Goal: Check status: Check status

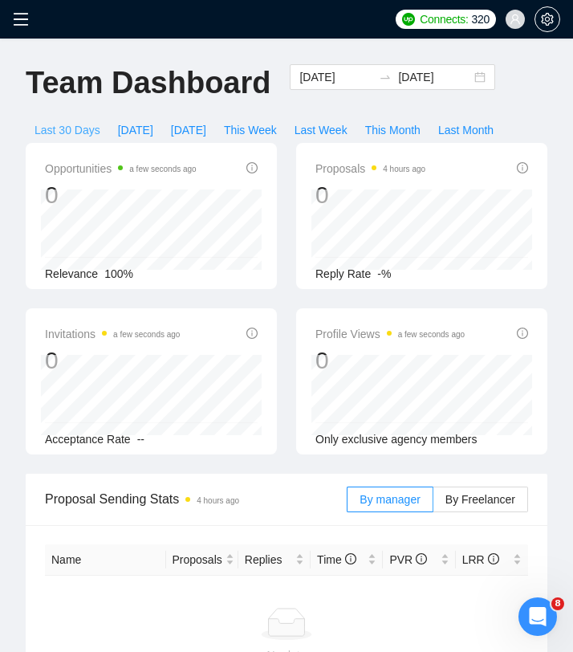
click at [80, 127] on span "Last 30 Days" at bounding box center [68, 130] width 66 height 18
type input "[DATE]"
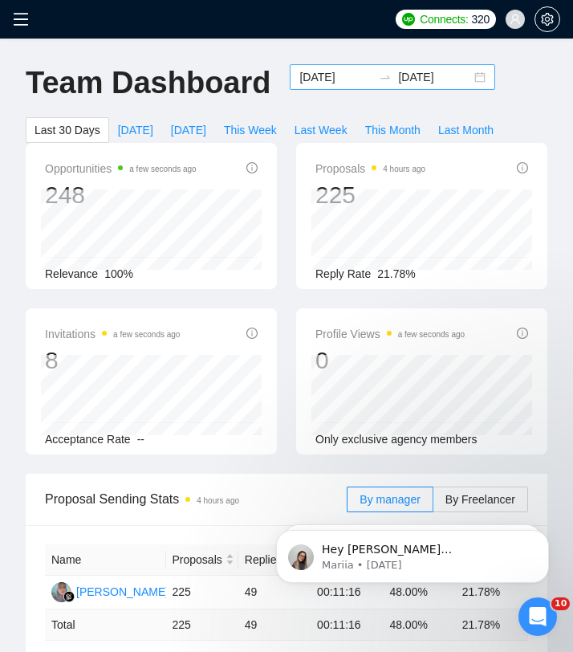
click at [470, 79] on div "[DATE] [DATE]" at bounding box center [392, 77] width 205 height 26
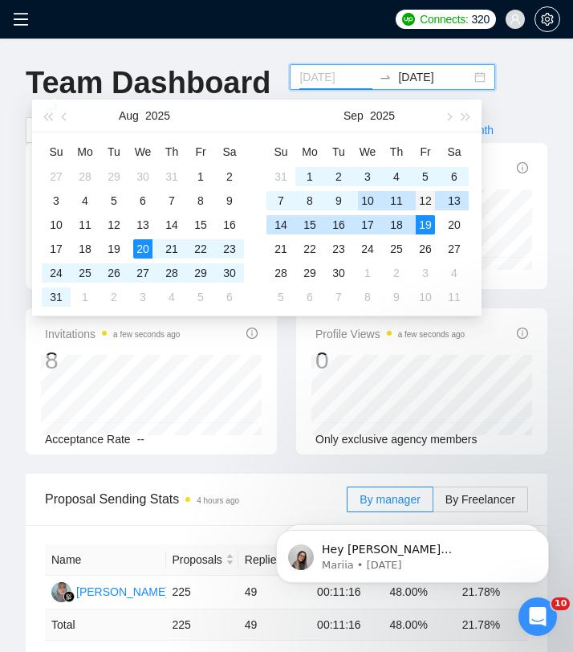
type input "[DATE]"
click at [429, 204] on div "12" at bounding box center [425, 200] width 19 height 19
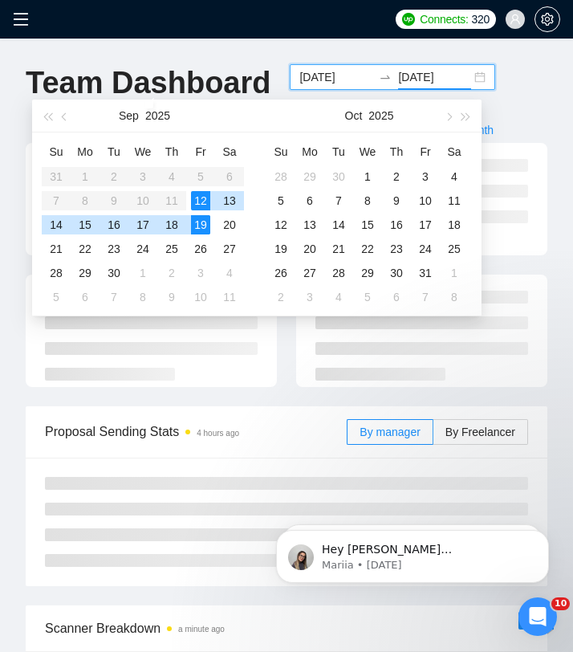
type input "[DATE]"
click at [501, 115] on div "Team Dashboard [DATE] [DATE] Last 30 Days [DATE] [DATE] This Week Last Week Thi…" at bounding box center [286, 103] width 541 height 79
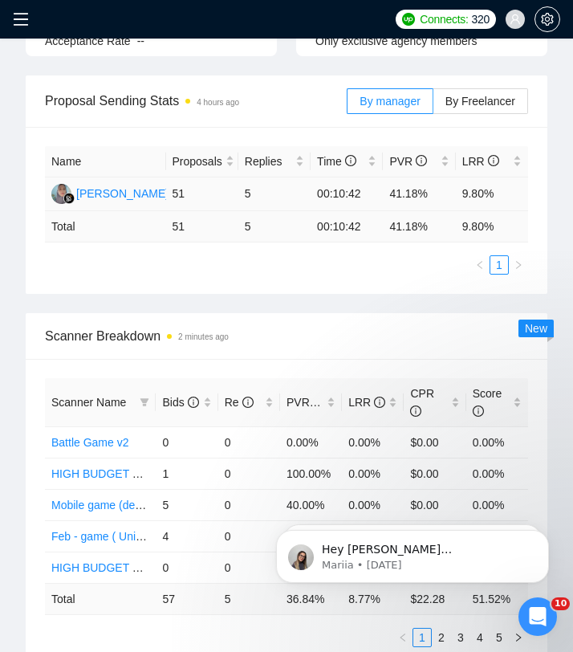
scroll to position [413, 0]
